Goal: Task Accomplishment & Management: Use online tool/utility

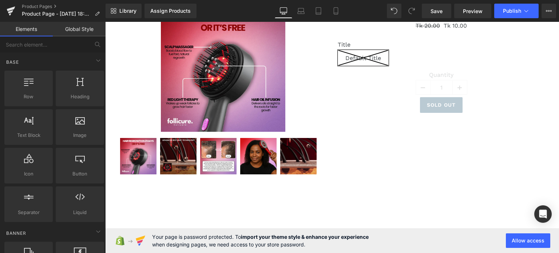
scroll to position [102, 0]
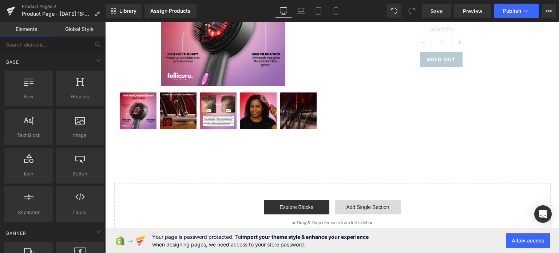
click at [366, 207] on link "Add Single Section" at bounding box center [367, 207] width 65 height 15
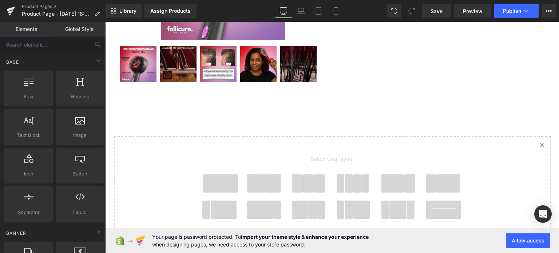
scroll to position [209, 0]
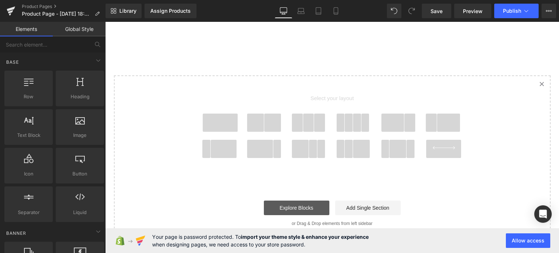
click at [287, 204] on link "Explore Blocks" at bounding box center [296, 207] width 65 height 15
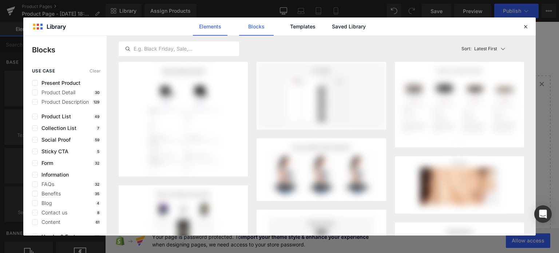
click at [207, 26] on link "Elements" at bounding box center [210, 26] width 35 height 18
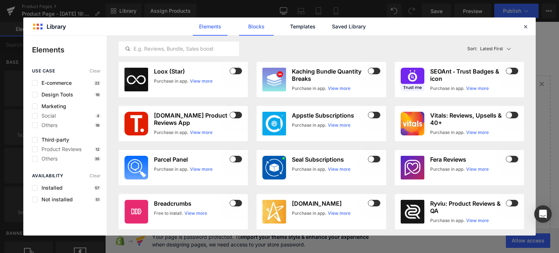
drag, startPoint x: 256, startPoint y: 23, endPoint x: 266, endPoint y: 20, distance: 10.7
click at [255, 23] on link "Blocks" at bounding box center [256, 26] width 35 height 18
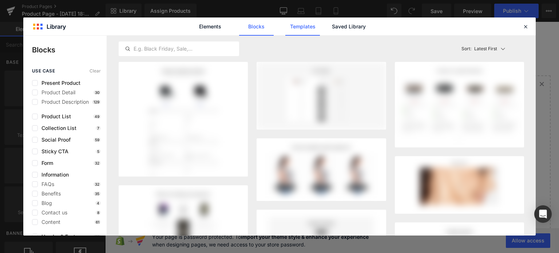
click at [307, 21] on link "Templates" at bounding box center [302, 26] width 35 height 18
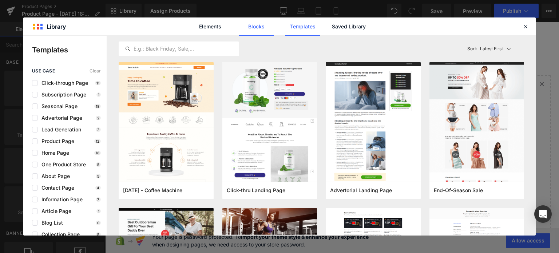
click at [254, 27] on link "Blocks" at bounding box center [256, 26] width 35 height 18
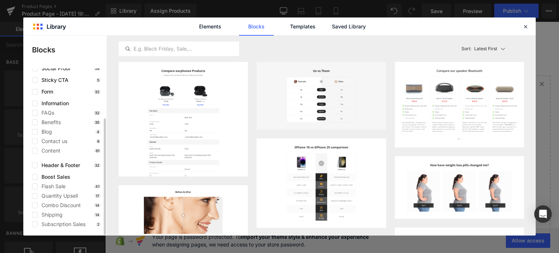
scroll to position [0, 0]
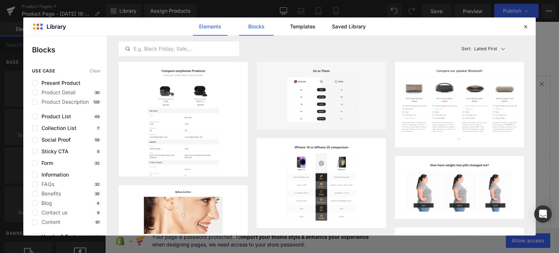
click at [209, 24] on link "Elements" at bounding box center [210, 26] width 35 height 18
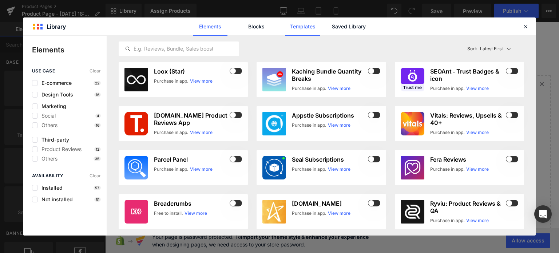
click at [313, 22] on link "Templates" at bounding box center [302, 26] width 35 height 18
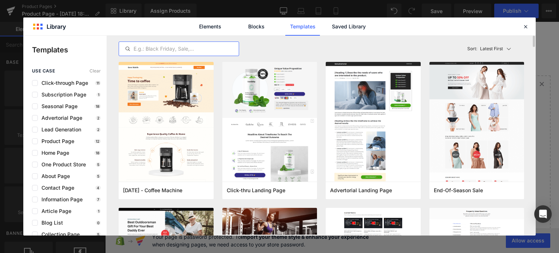
click at [169, 45] on input "text" at bounding box center [179, 48] width 120 height 9
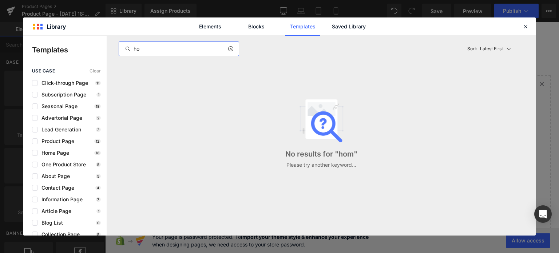
type input "h"
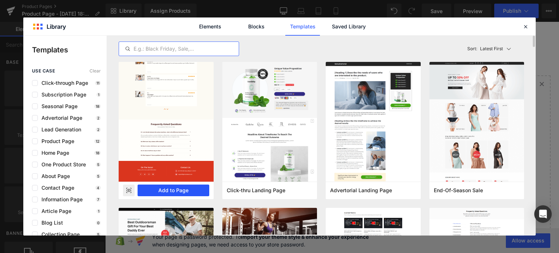
click at [170, 190] on button "Add to Page" at bounding box center [174, 190] width 72 height 12
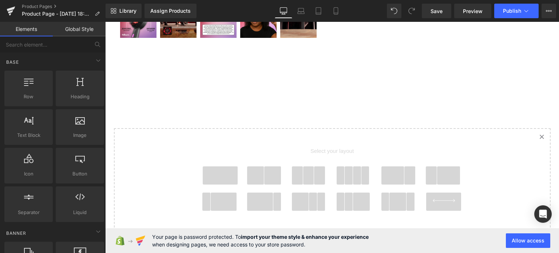
scroll to position [190, 0]
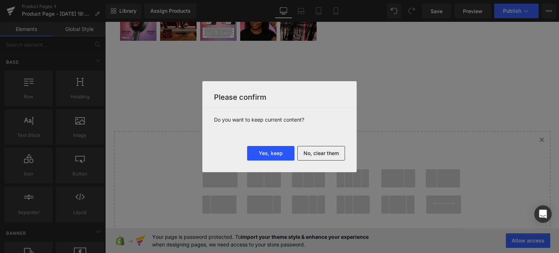
click at [270, 152] on button "Yes, keep" at bounding box center [270, 153] width 47 height 15
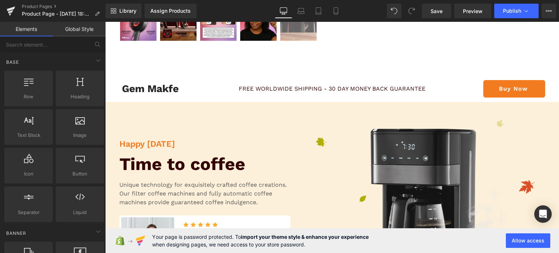
click at [307, 41] on img at bounding box center [298, 22] width 36 height 36
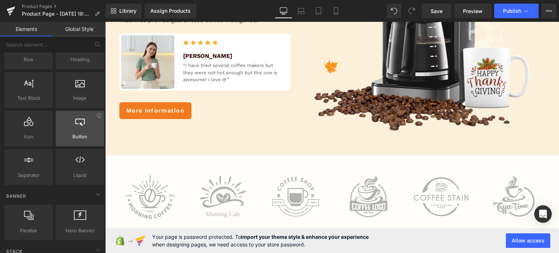
scroll to position [0, 0]
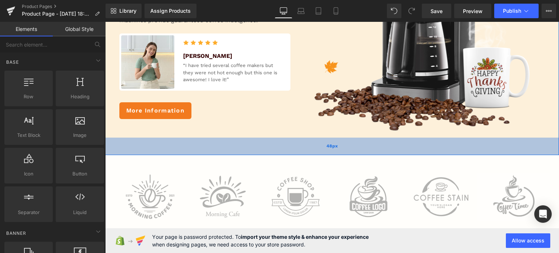
click at [215, 148] on div "48px" at bounding box center [332, 146] width 454 height 17
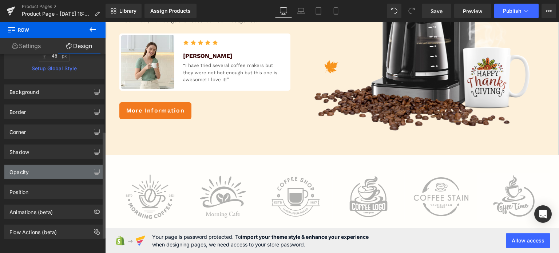
scroll to position [173, 0]
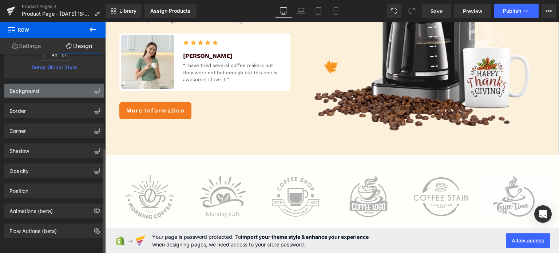
click at [55, 85] on div "Background" at bounding box center [54, 91] width 100 height 14
